Goal: Find contact information: Find contact information

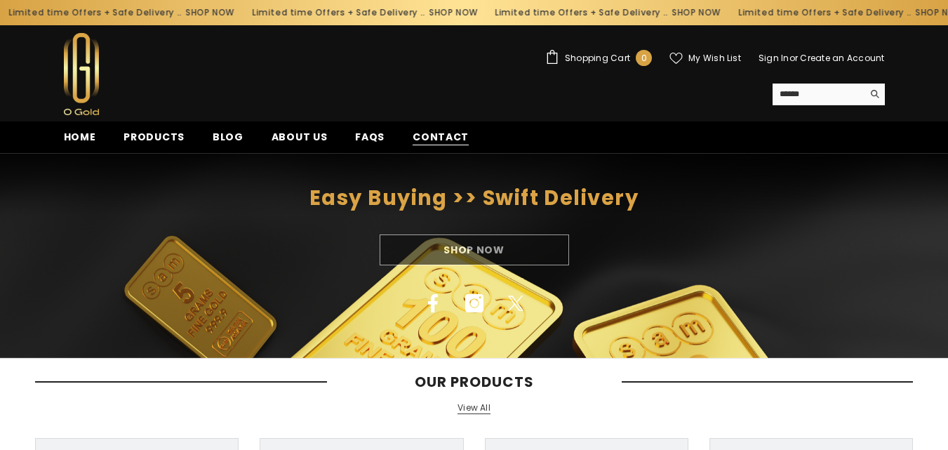
click at [420, 138] on span "Contact" at bounding box center [441, 137] width 56 height 15
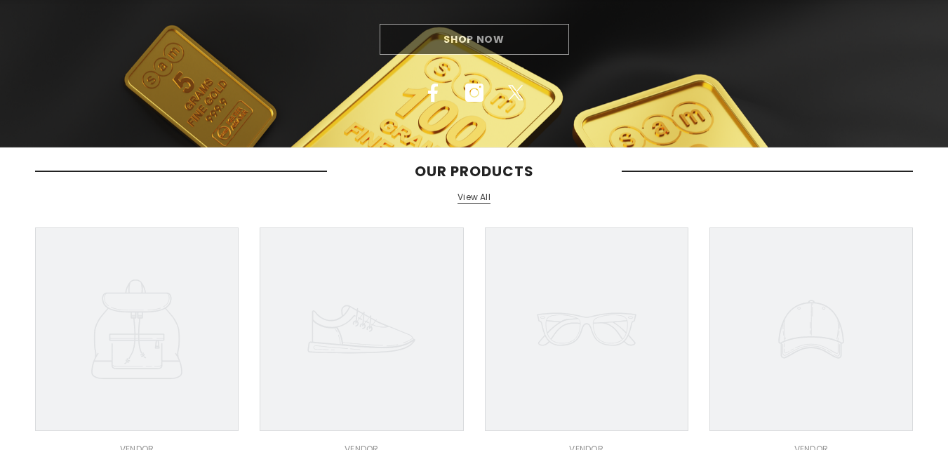
scroll to position [262, 0]
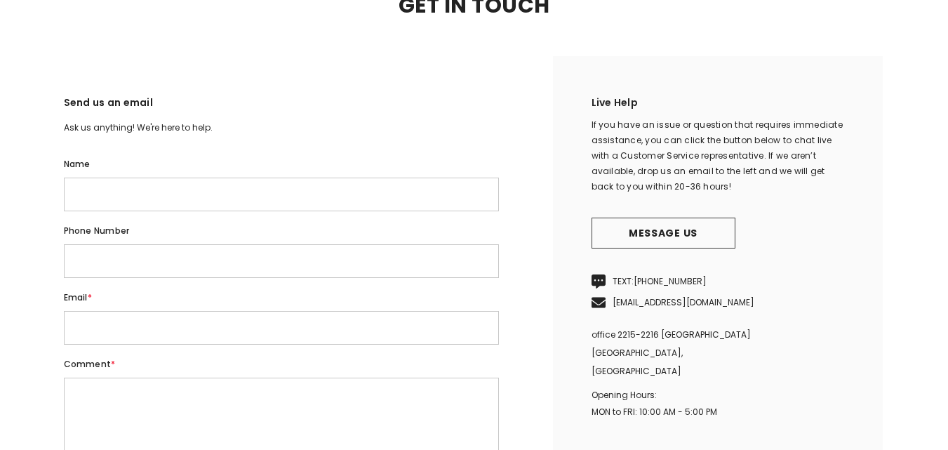
scroll to position [351, 0]
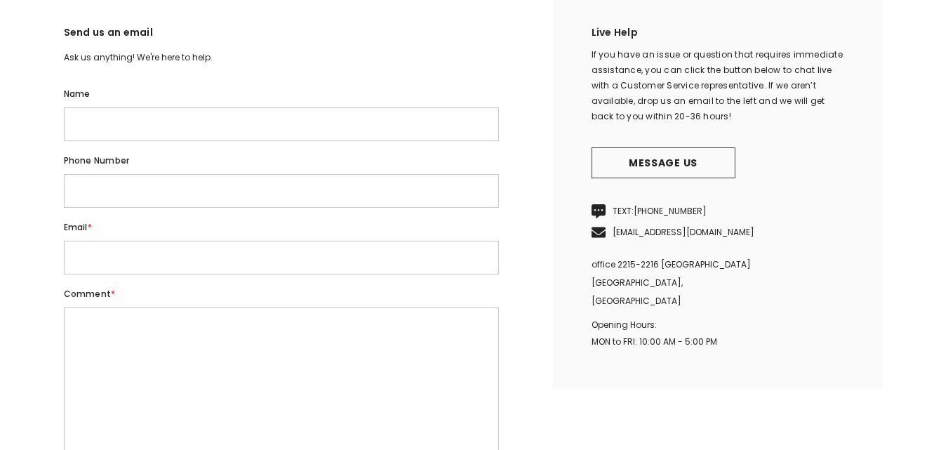
click at [627, 238] on link "[EMAIL_ADDRESS][DOMAIN_NAME]" at bounding box center [684, 232] width 142 height 12
